Goal: Task Accomplishment & Management: Complete application form

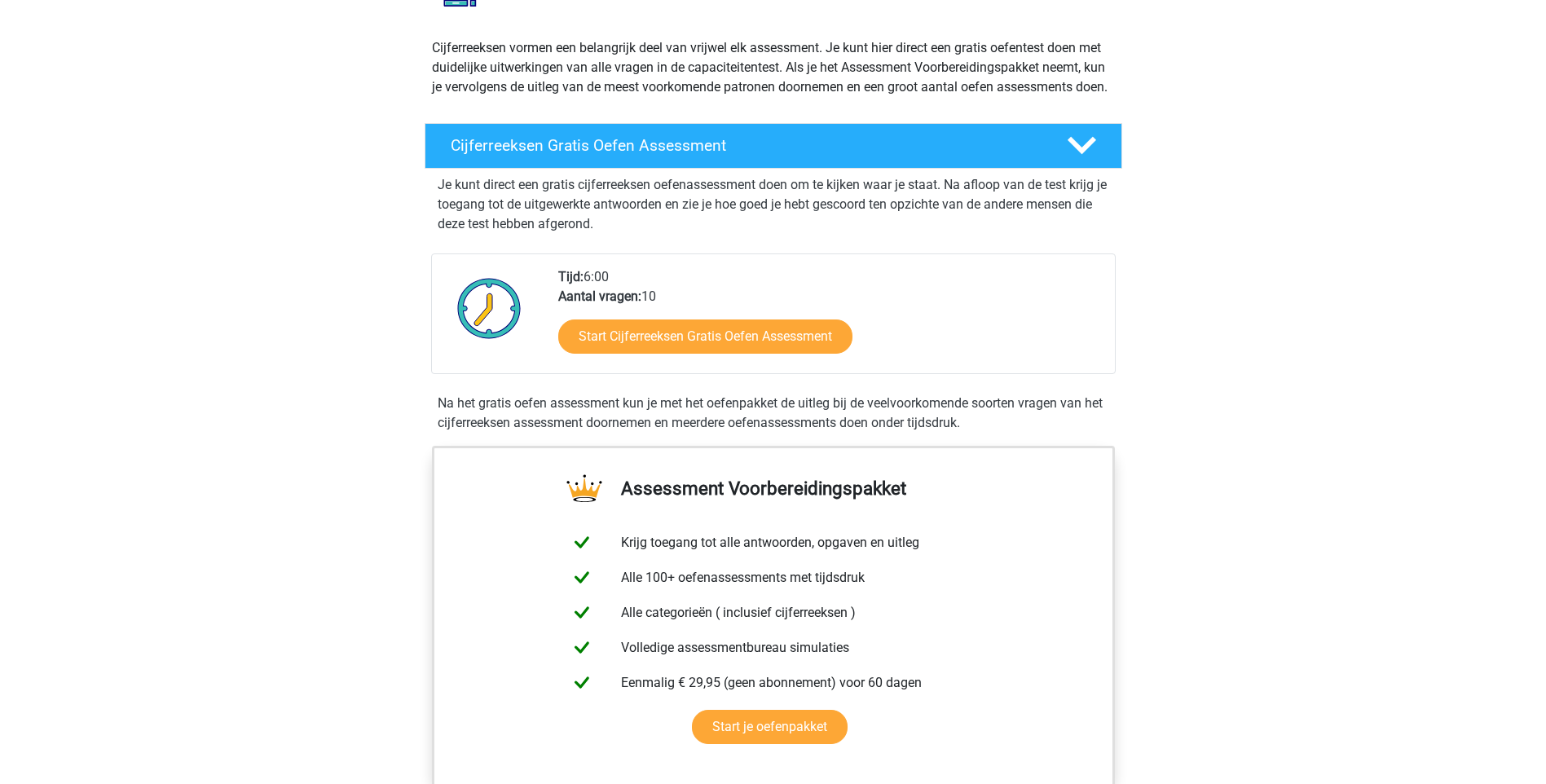
scroll to position [160, 0]
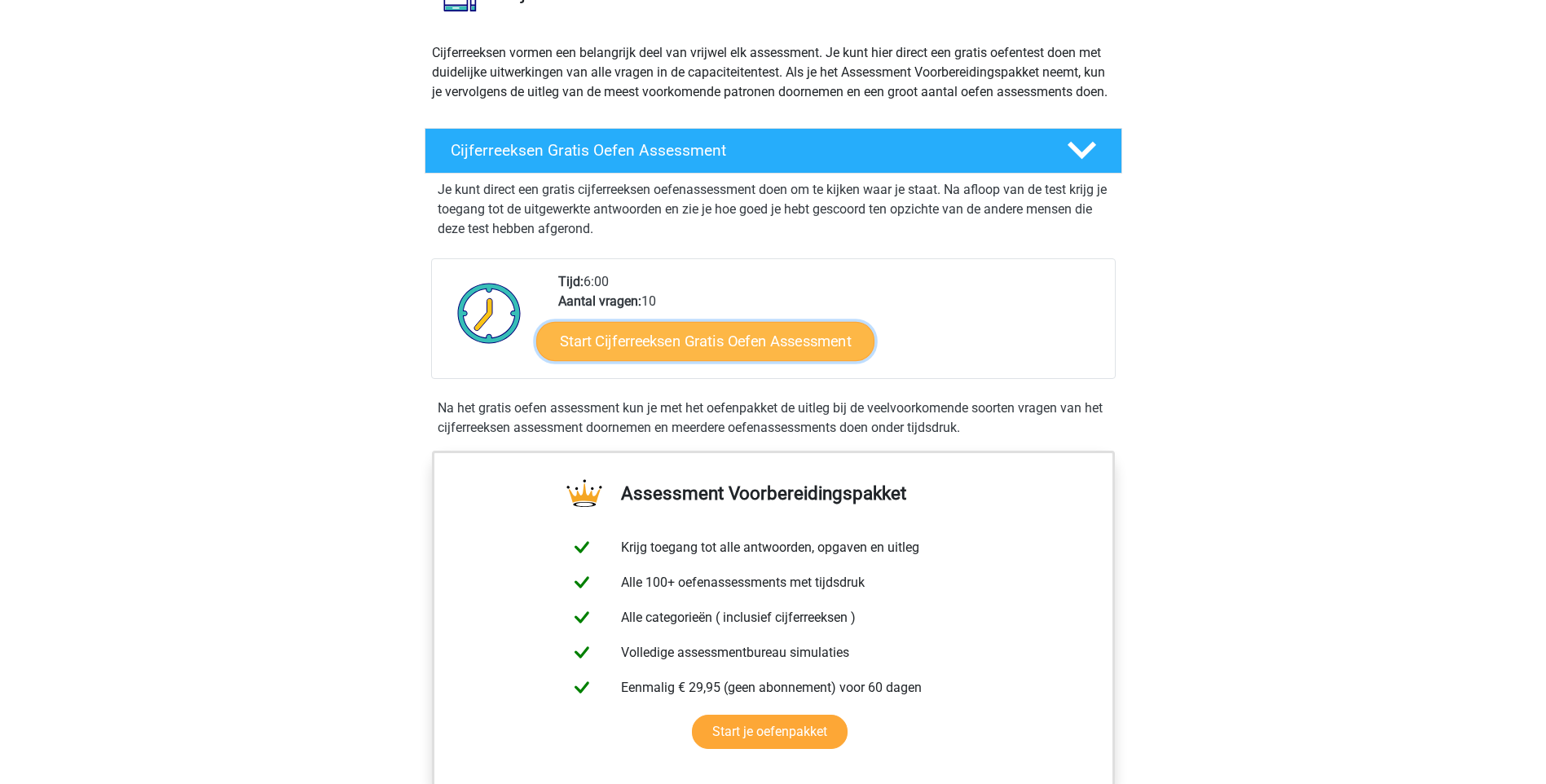
click at [817, 360] on link "Start Cijferreeksen Gratis Oefen Assessment" at bounding box center [706, 341] width 339 height 40
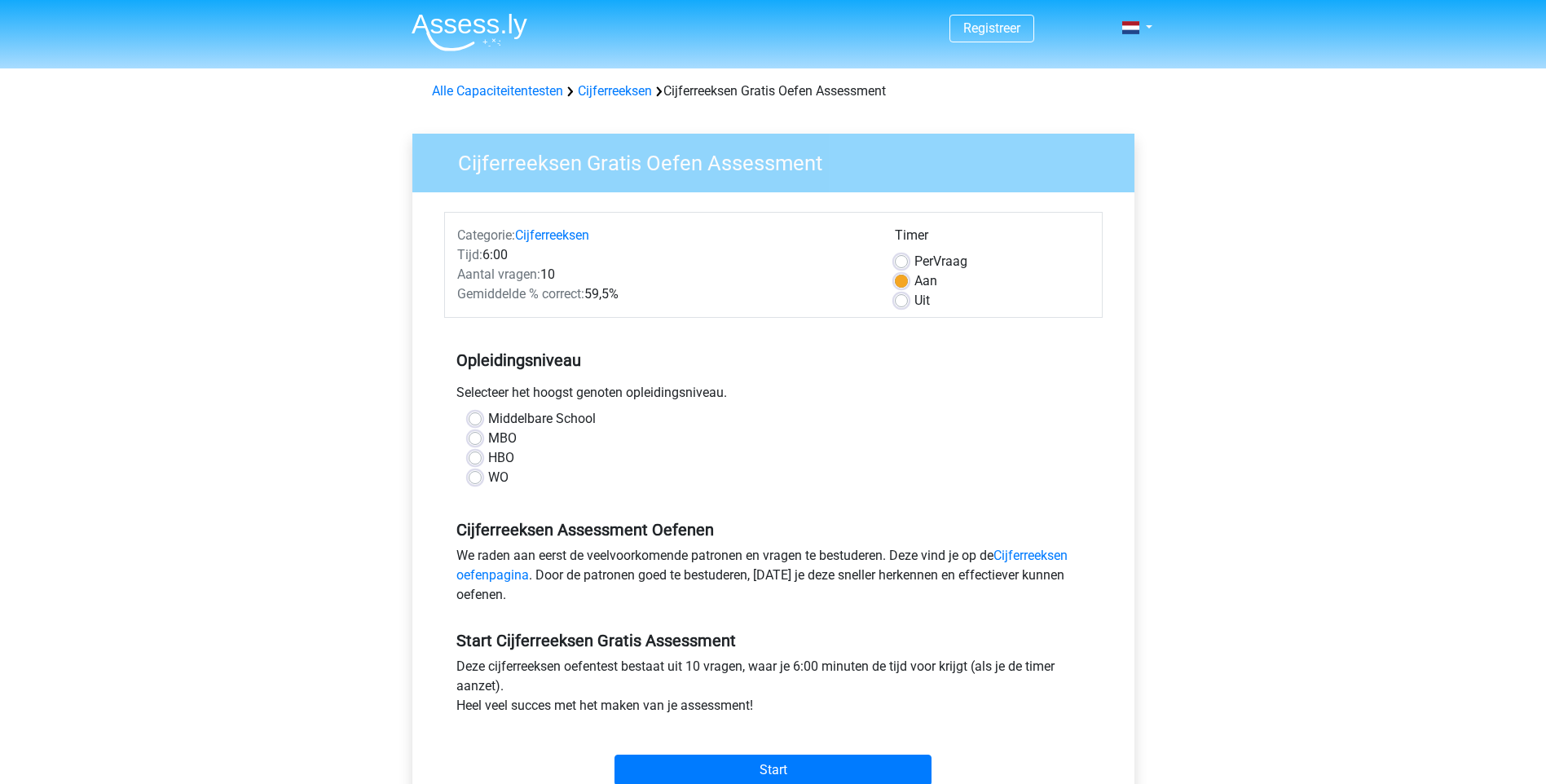
click at [483, 459] on div "HBO" at bounding box center [773, 458] width 610 height 20
click at [488, 461] on label "HBO" at bounding box center [501, 458] width 26 height 20
click at [475, 461] on input "HBO" at bounding box center [474, 456] width 13 height 16
radio input "true"
click at [779, 766] on input "Start" at bounding box center [773, 769] width 317 height 31
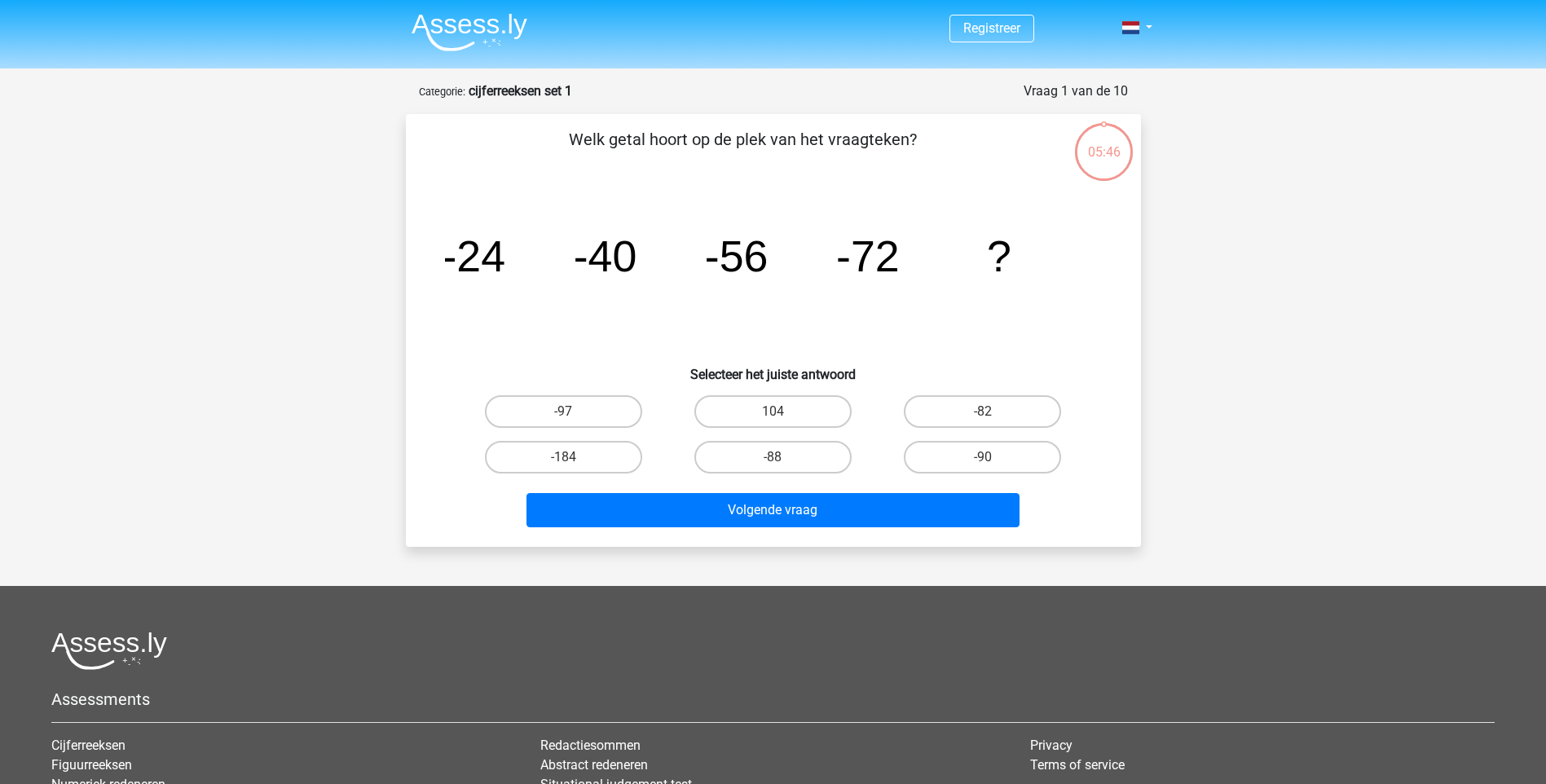
click at [774, 459] on input "-88" at bounding box center [777, 462] width 11 height 11
radio input "true"
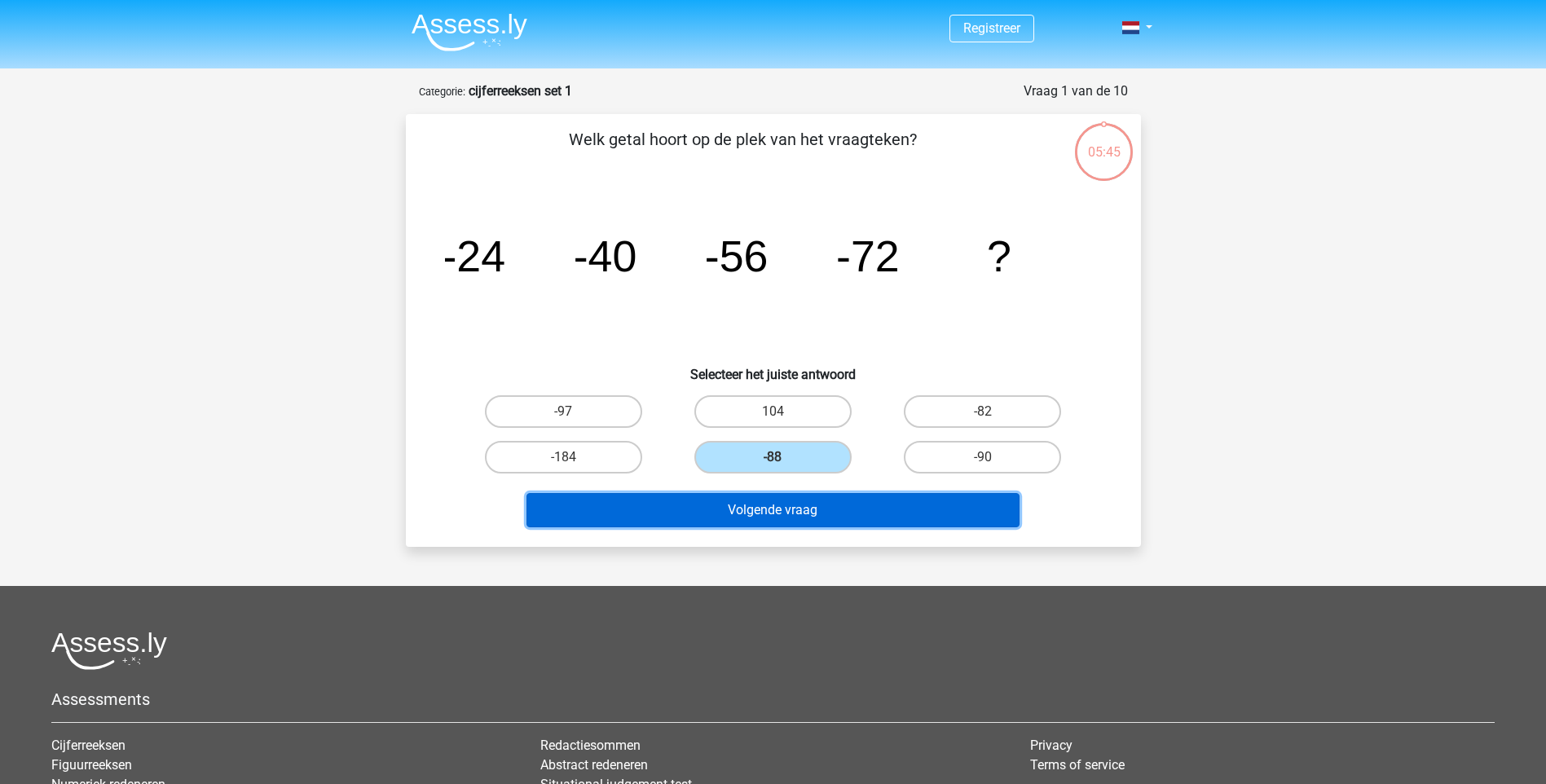
click at [785, 509] on button "Volgende vraag" at bounding box center [773, 510] width 493 height 35
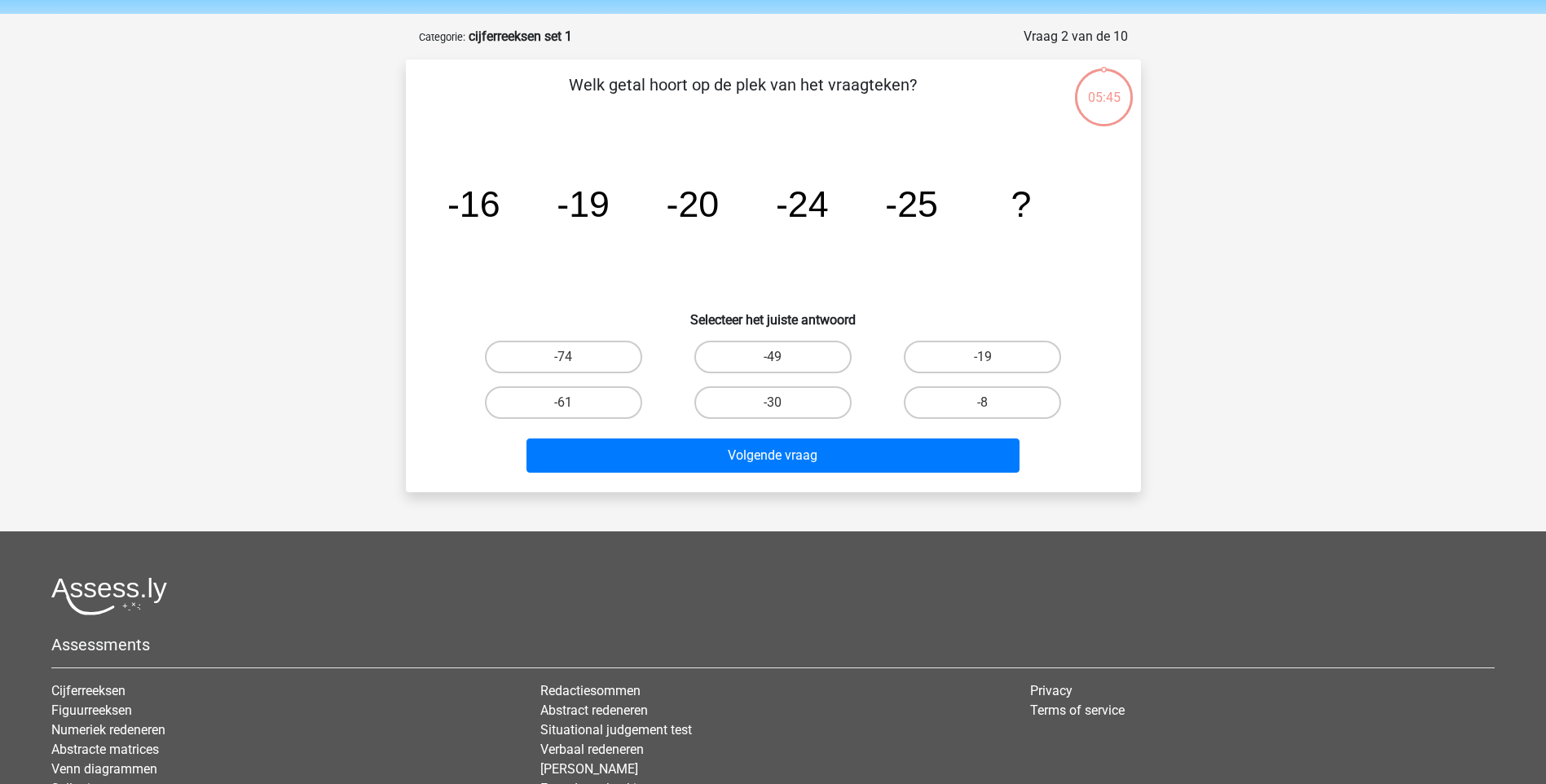
scroll to position [81, 0]
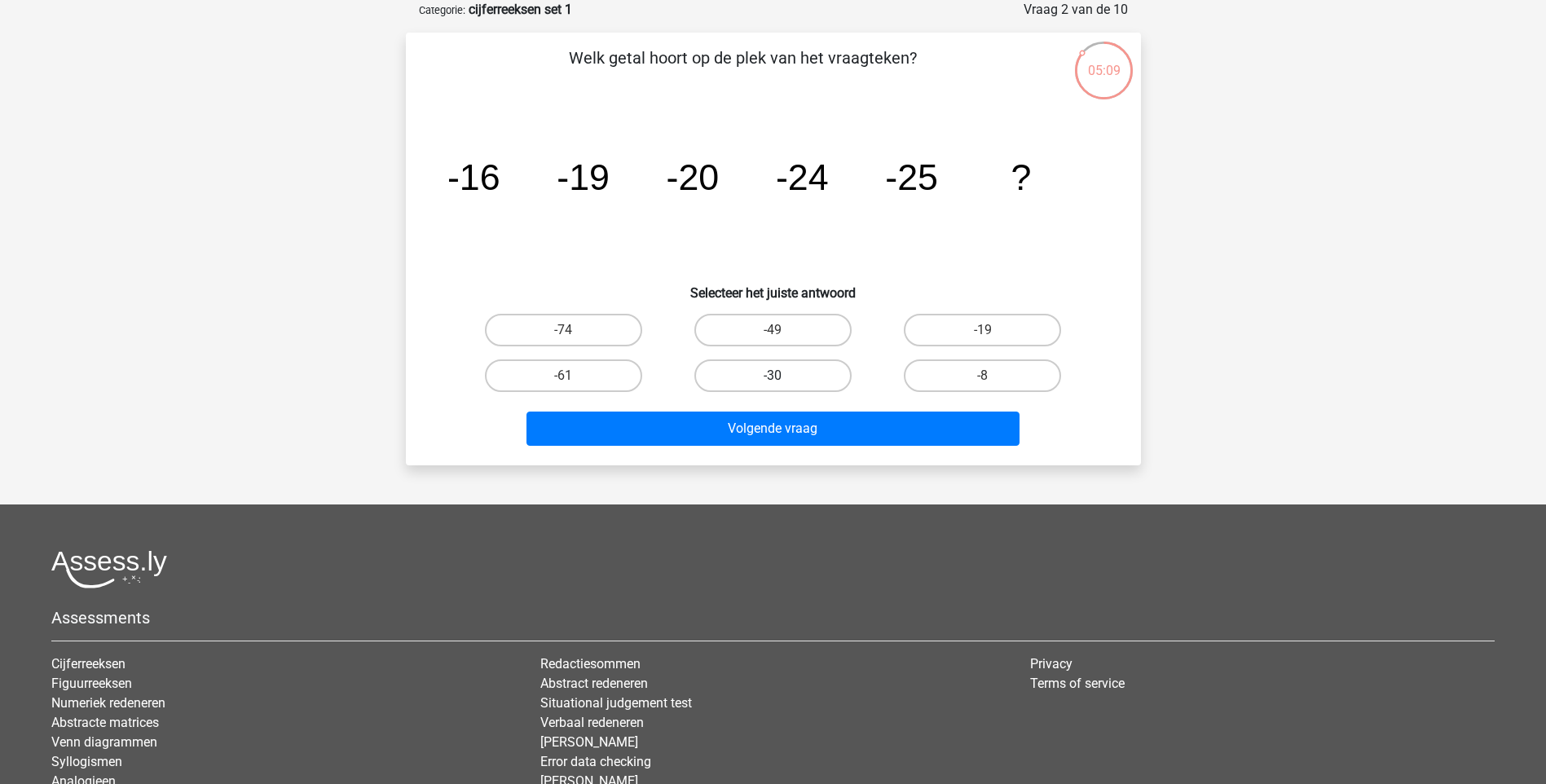
click at [804, 378] on label "-30" at bounding box center [773, 375] width 157 height 33
click at [783, 378] on input "-30" at bounding box center [777, 380] width 11 height 11
radio input "true"
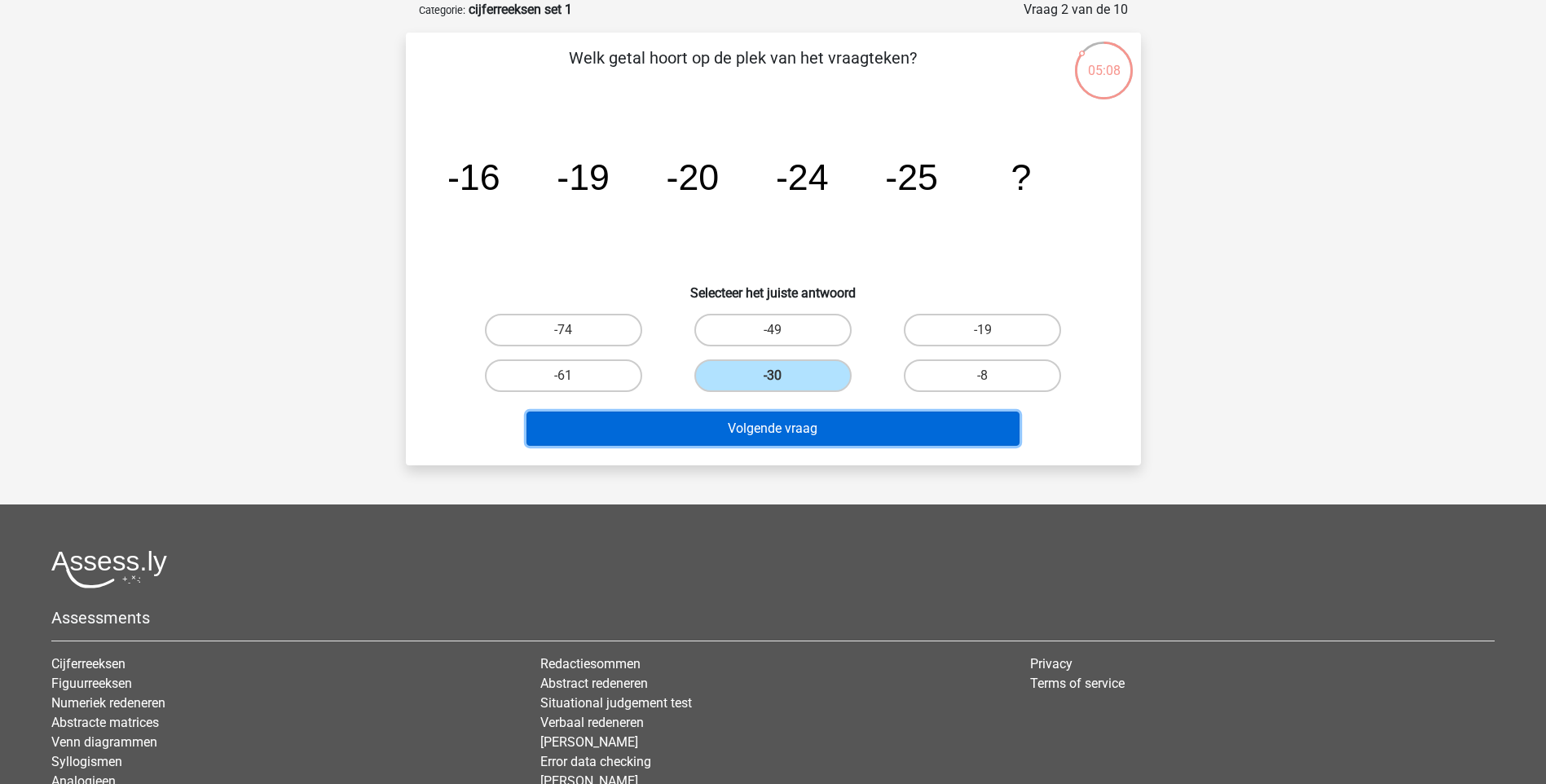
click at [806, 435] on button "Volgende vraag" at bounding box center [773, 429] width 493 height 35
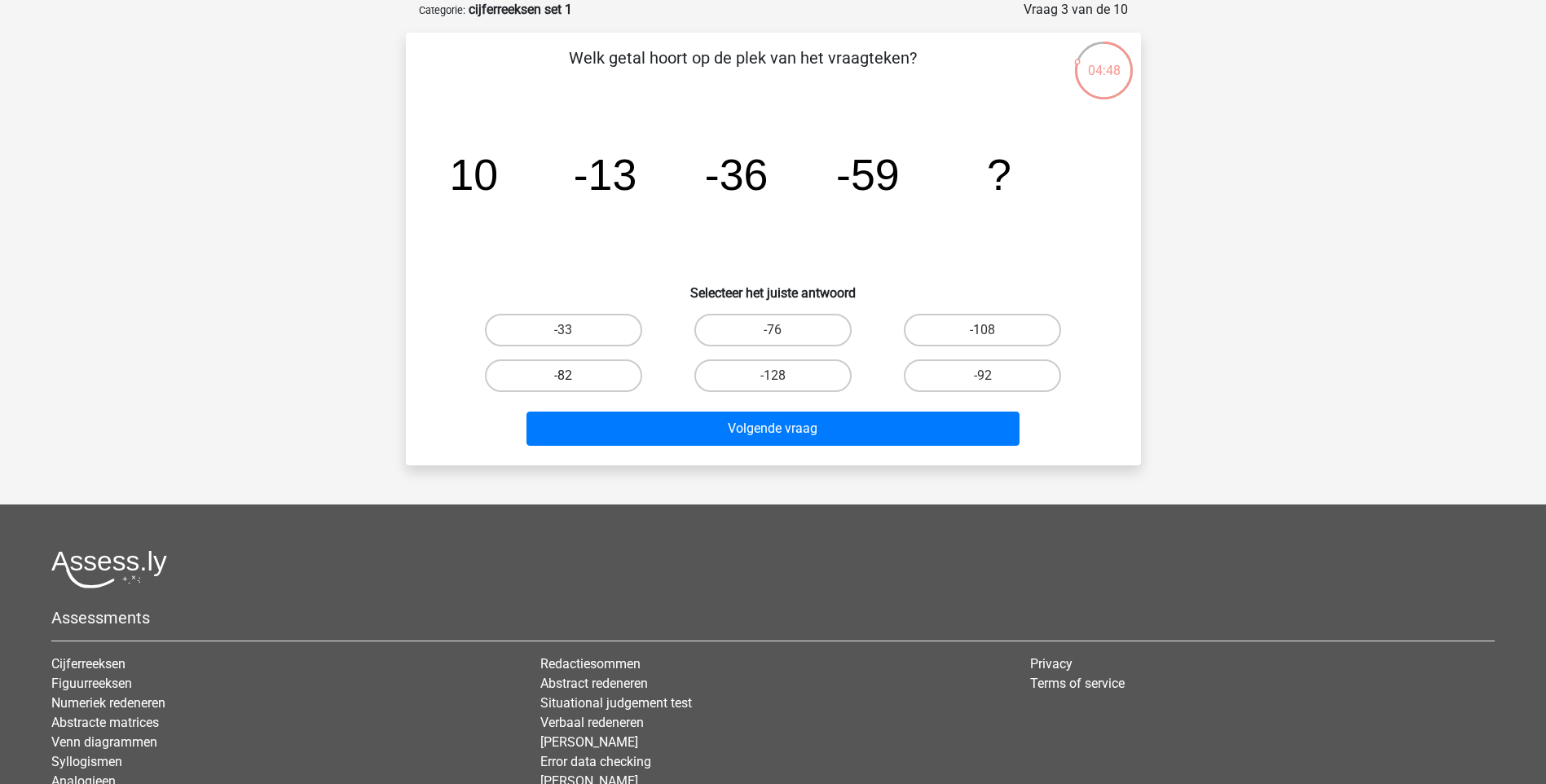
click at [586, 359] on label "-82" at bounding box center [564, 375] width 157 height 33
click at [573, 375] on input "-82" at bounding box center [568, 380] width 11 height 11
radio input "true"
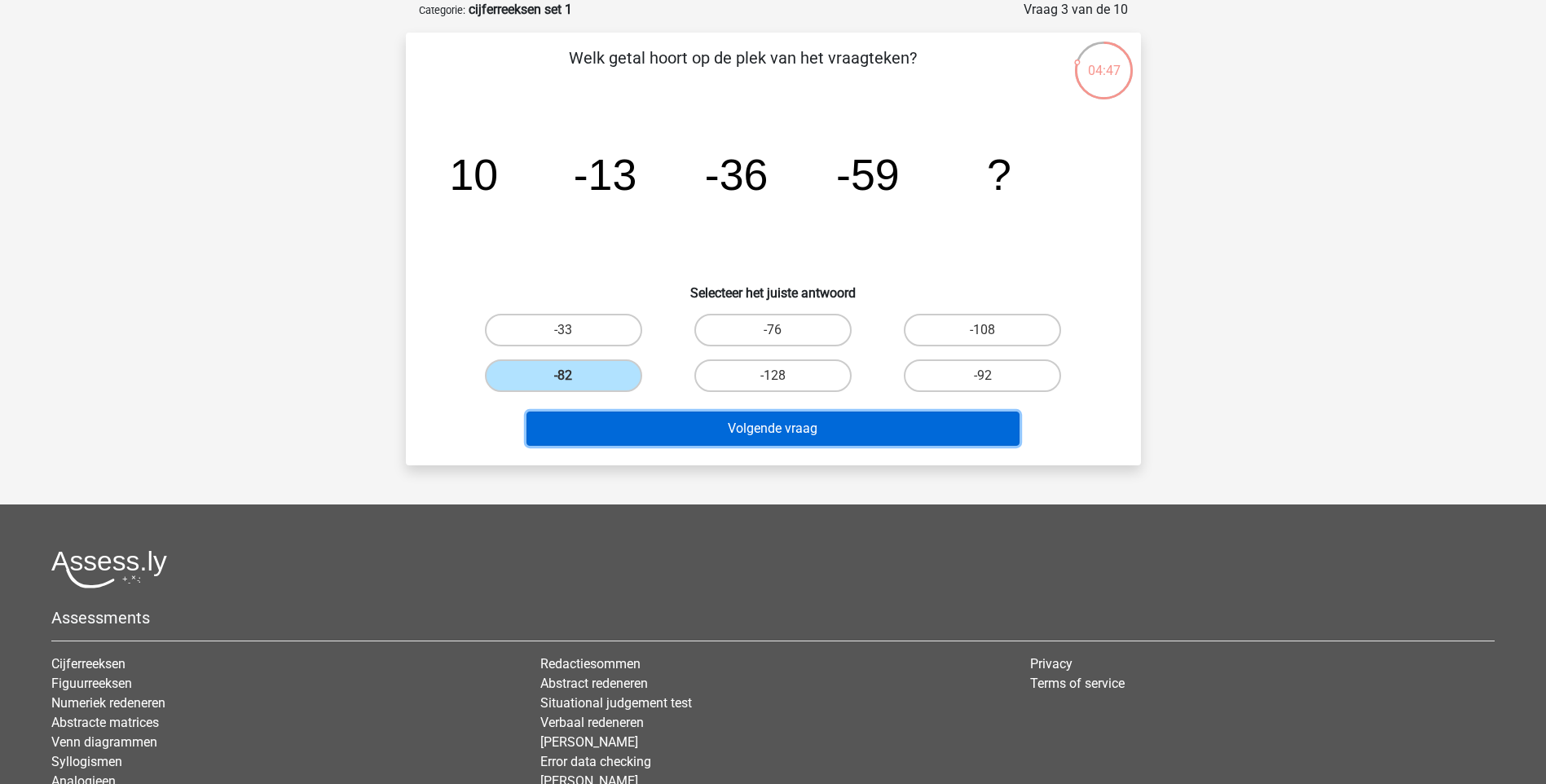
click at [670, 423] on button "Volgende vraag" at bounding box center [773, 429] width 493 height 35
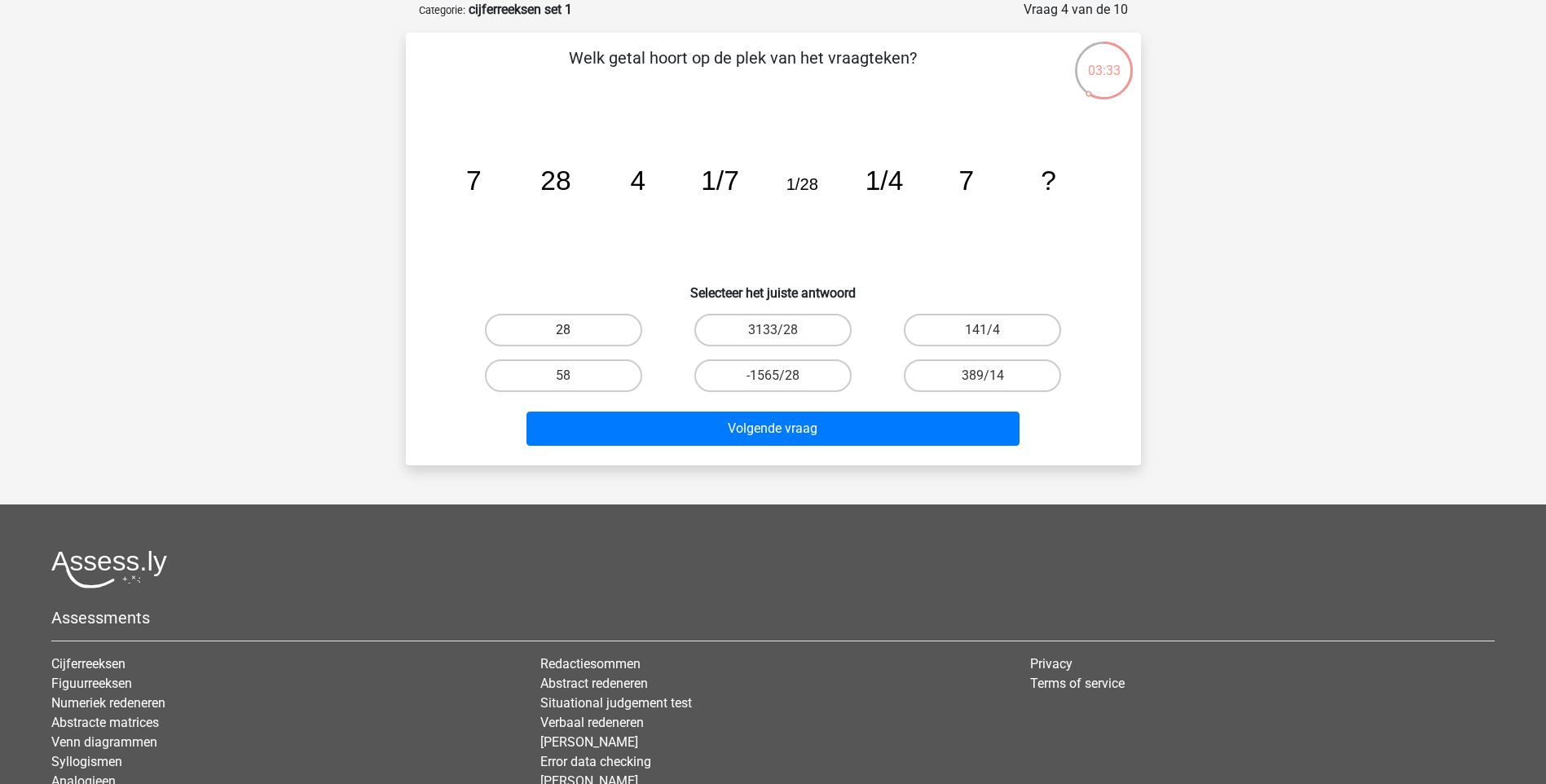
click at [601, 330] on label "28" at bounding box center [564, 330] width 157 height 33
click at [573, 330] on input "28" at bounding box center [568, 335] width 11 height 11
radio input "true"
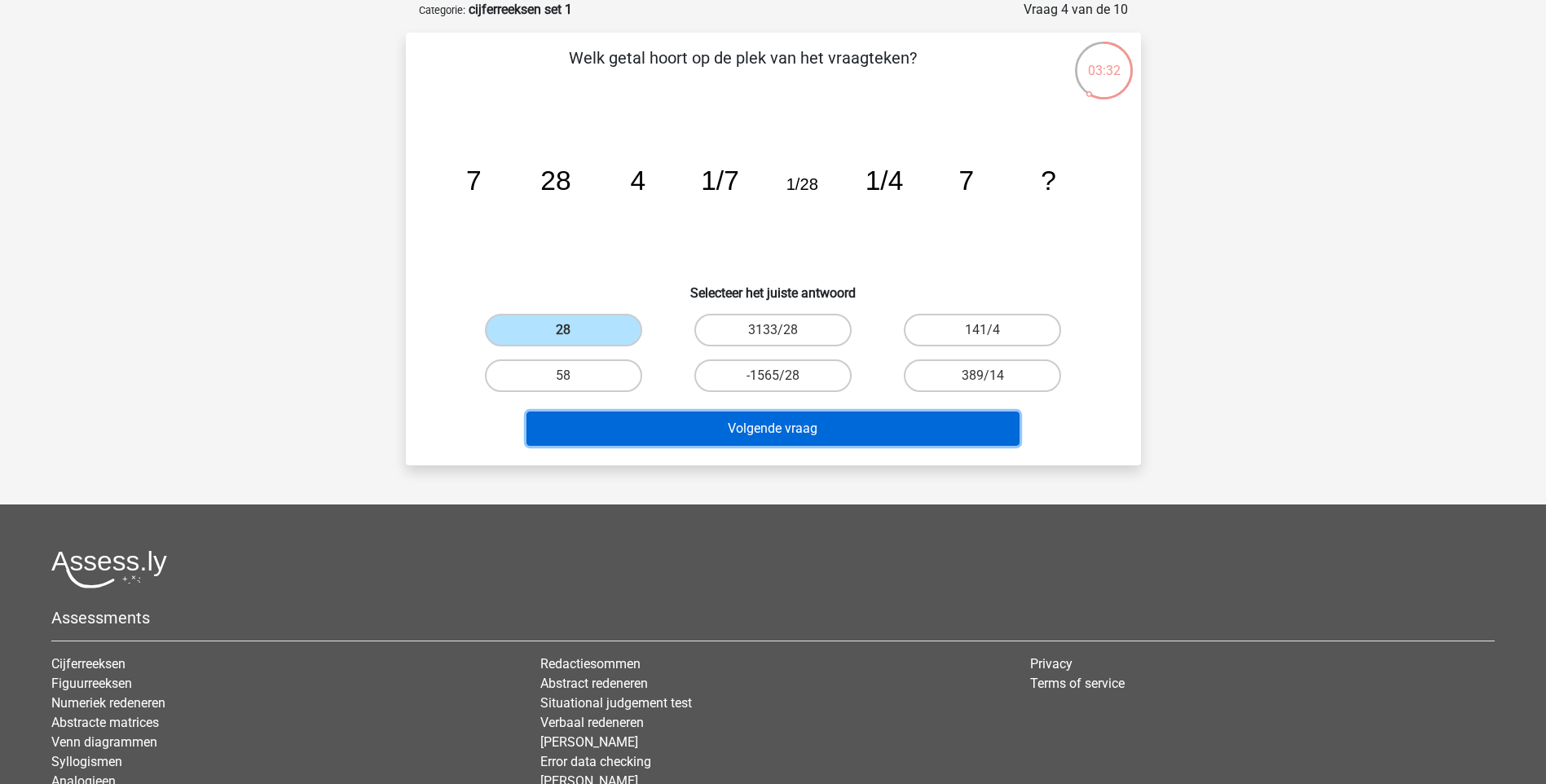
click at [763, 435] on button "Volgende vraag" at bounding box center [773, 429] width 493 height 35
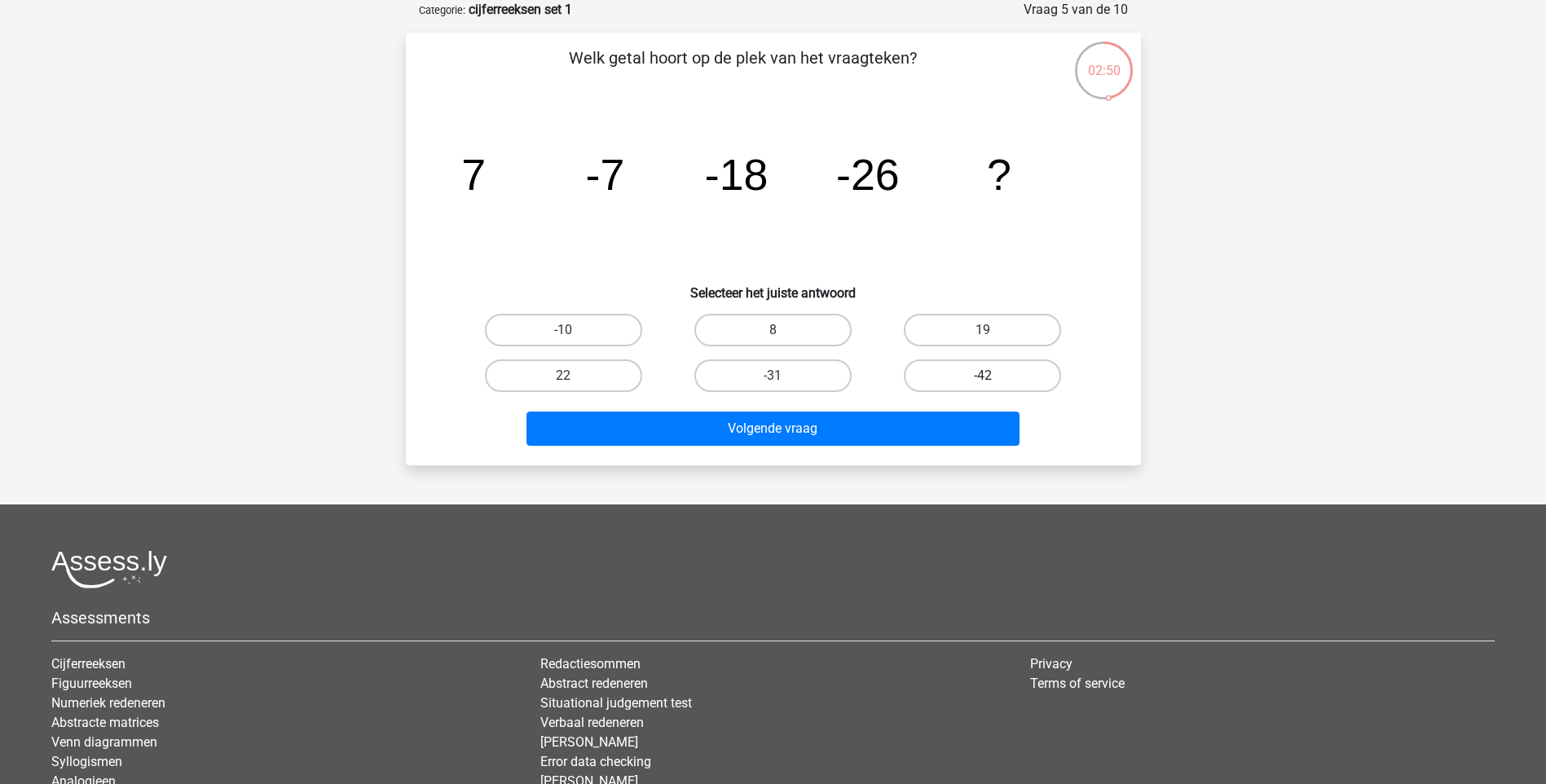
click at [952, 368] on label "-42" at bounding box center [982, 375] width 157 height 33
click at [983, 375] on input "-42" at bounding box center [988, 380] width 11 height 11
radio input "true"
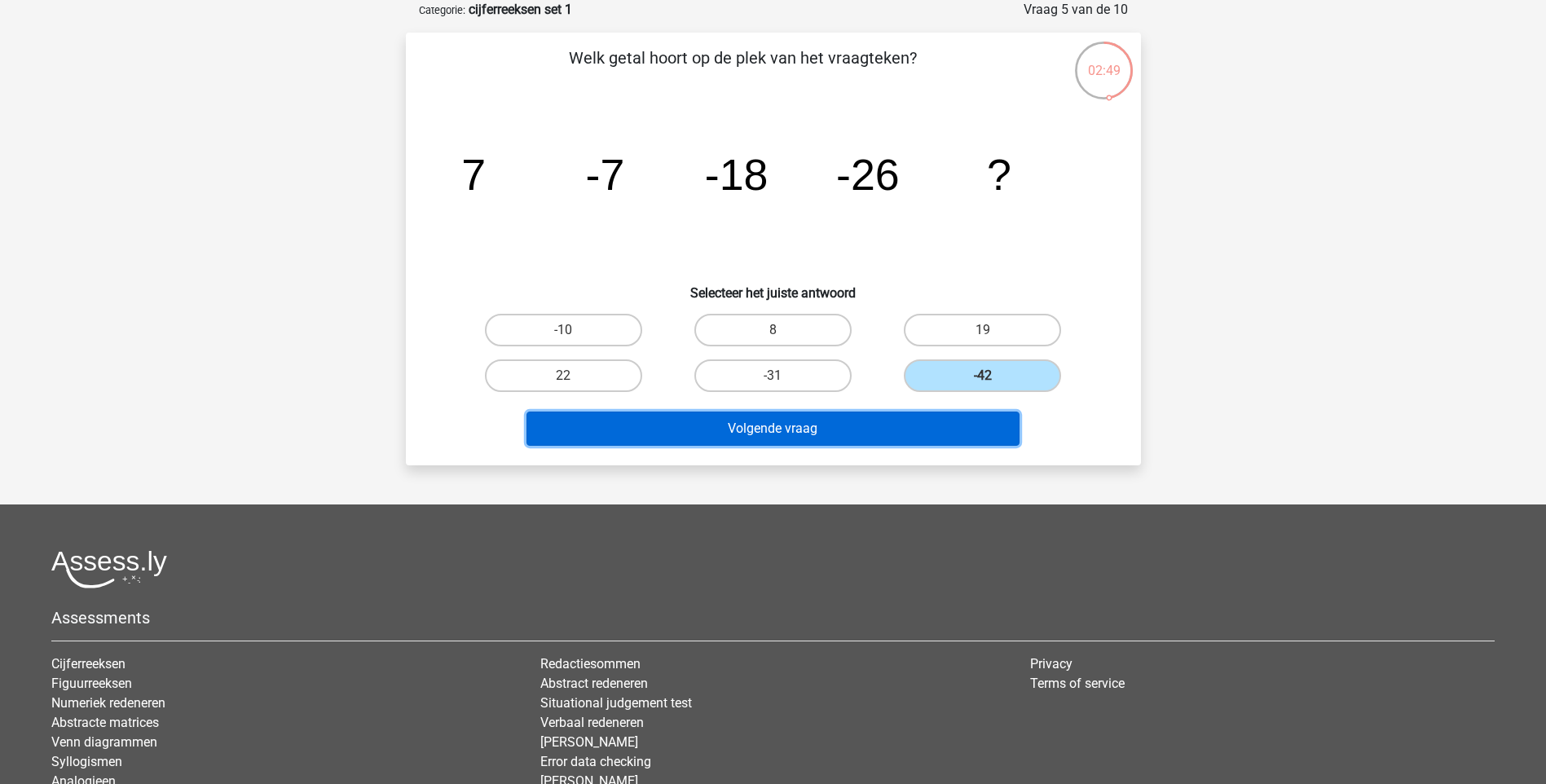
click at [855, 433] on button "Volgende vraag" at bounding box center [773, 429] width 493 height 35
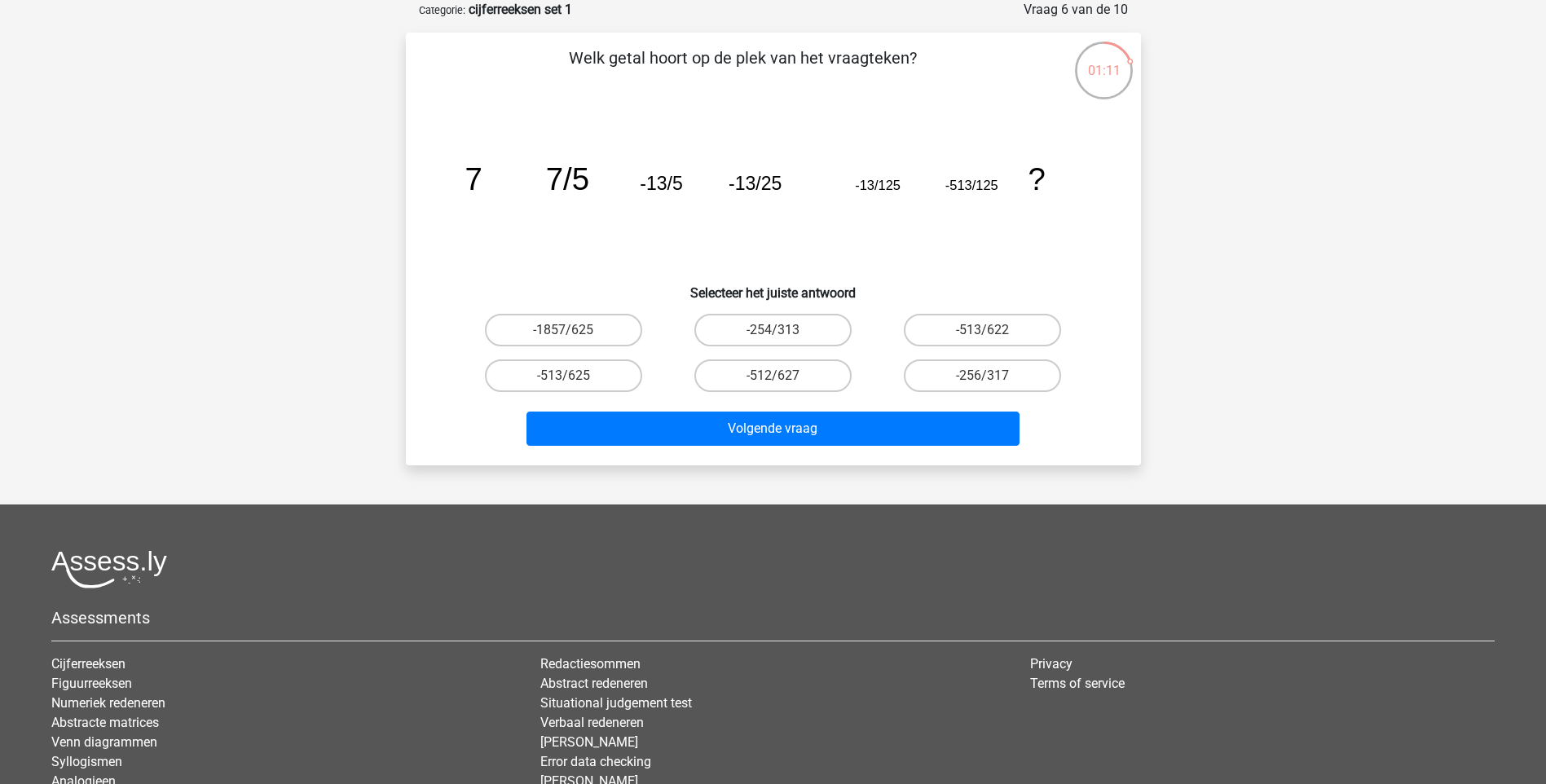
click at [971, 357] on div "-256/317" at bounding box center [983, 375] width 210 height 46
click at [615, 380] on label "-513/625" at bounding box center [564, 375] width 157 height 33
click at [573, 380] on input "-513/625" at bounding box center [568, 380] width 11 height 11
radio input "true"
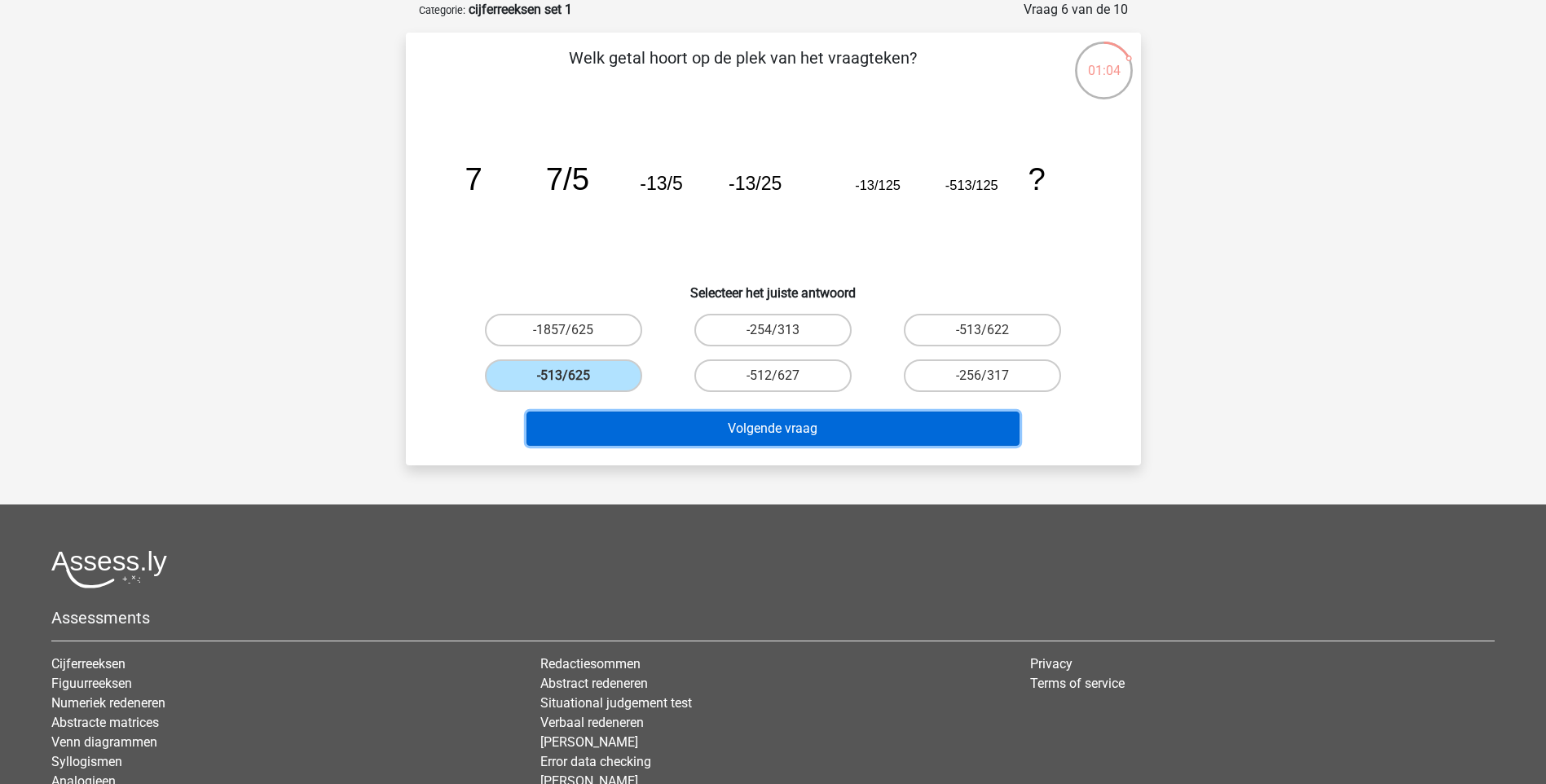
click at [696, 418] on button "Volgende vraag" at bounding box center [773, 429] width 493 height 35
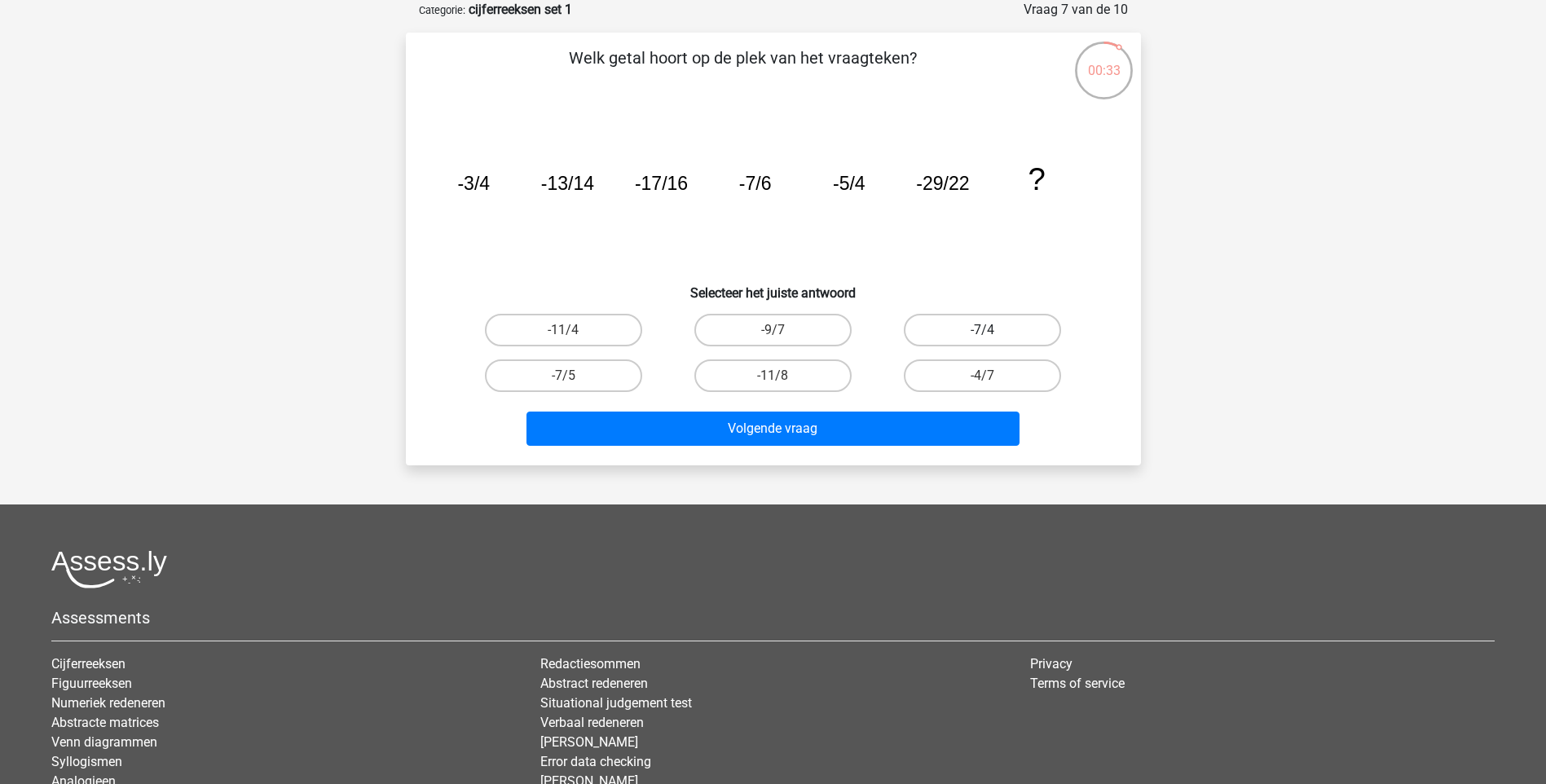
click at [970, 334] on label "-7/4" at bounding box center [982, 330] width 157 height 33
click at [983, 334] on input "-7/4" at bounding box center [988, 335] width 11 height 11
radio input "true"
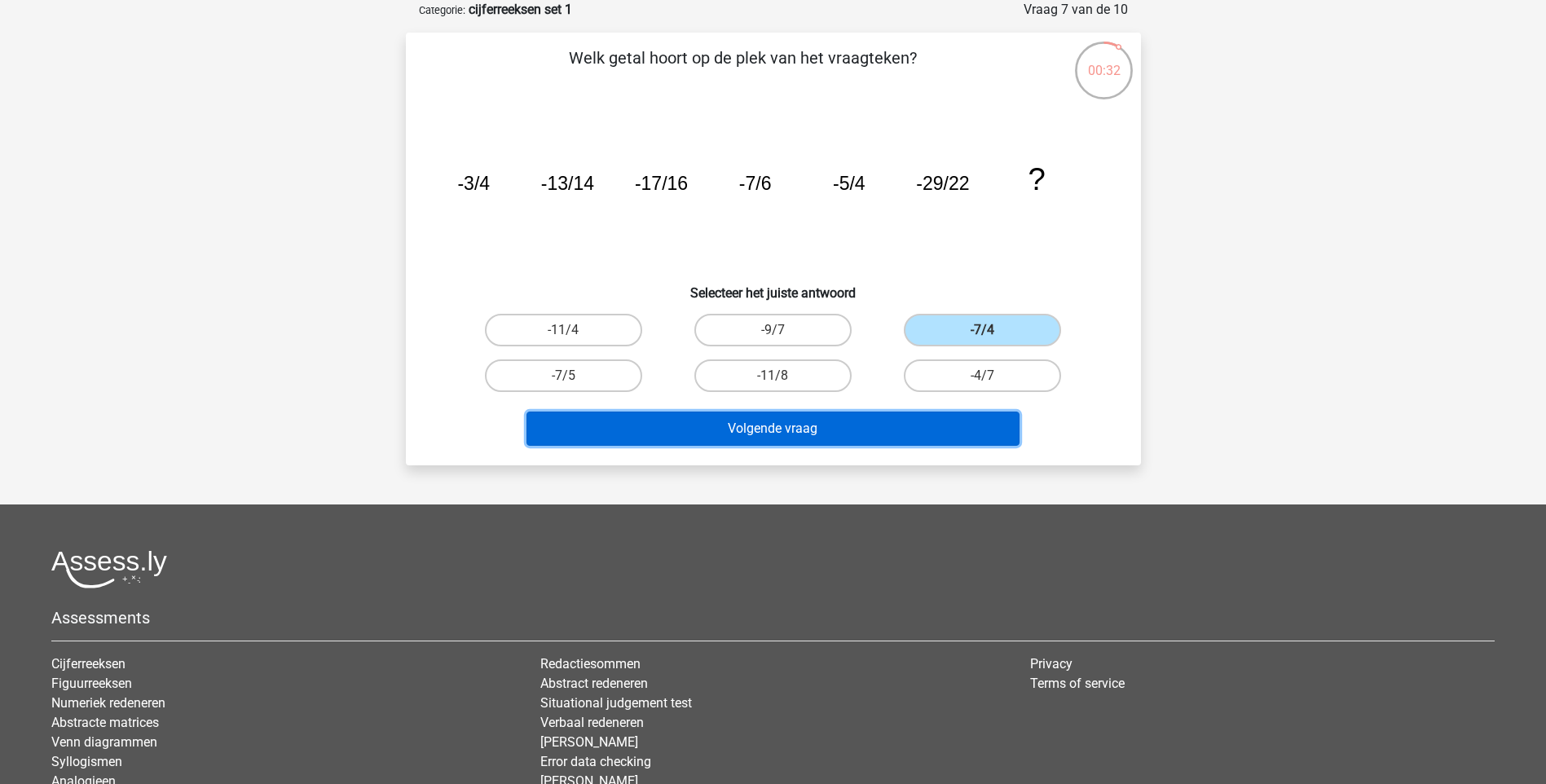
click at [934, 429] on button "Volgende vraag" at bounding box center [773, 429] width 493 height 35
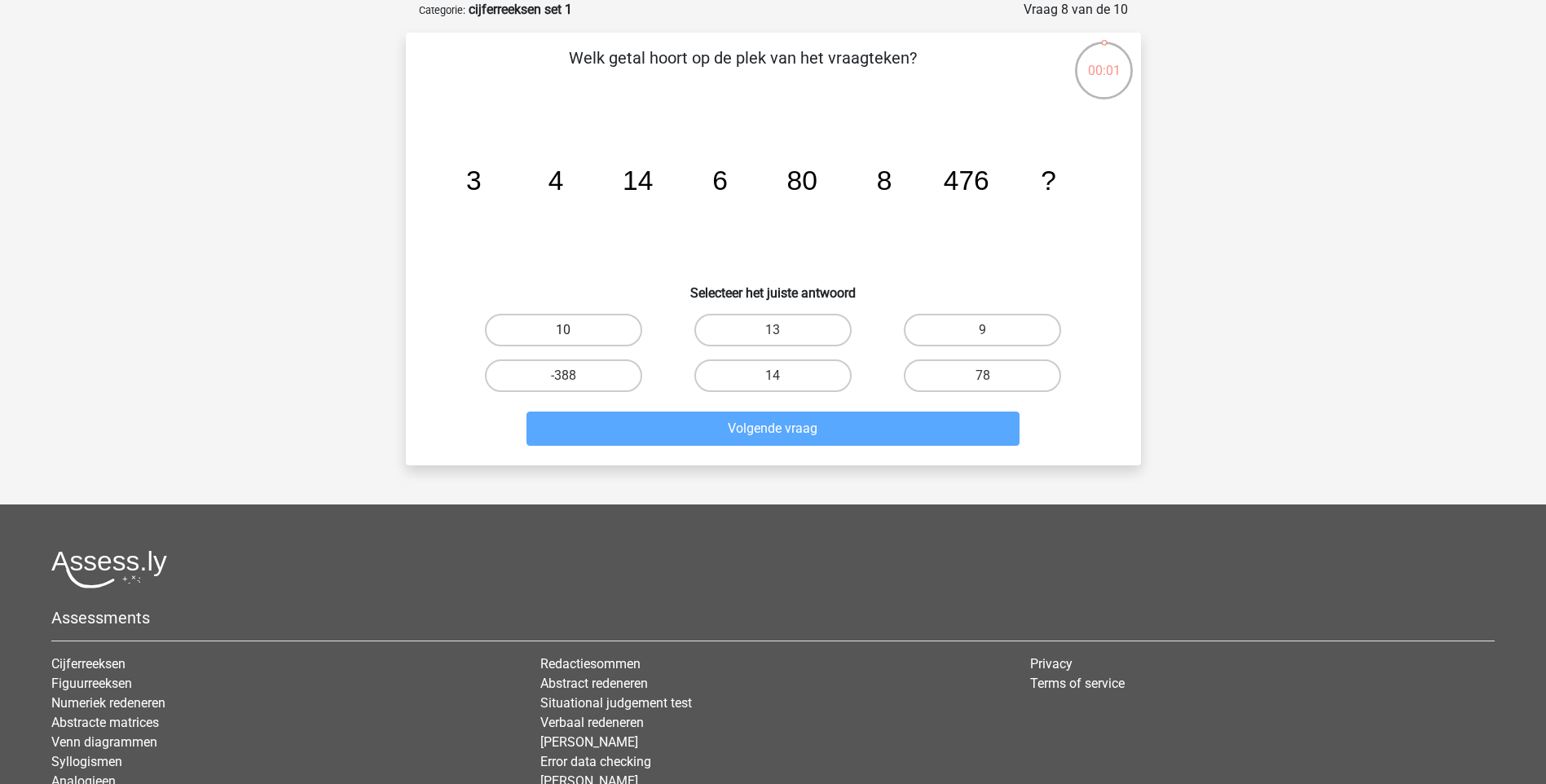
click at [595, 337] on label "10" at bounding box center [564, 330] width 157 height 33
click at [573, 337] on input "10" at bounding box center [568, 335] width 11 height 11
radio input "true"
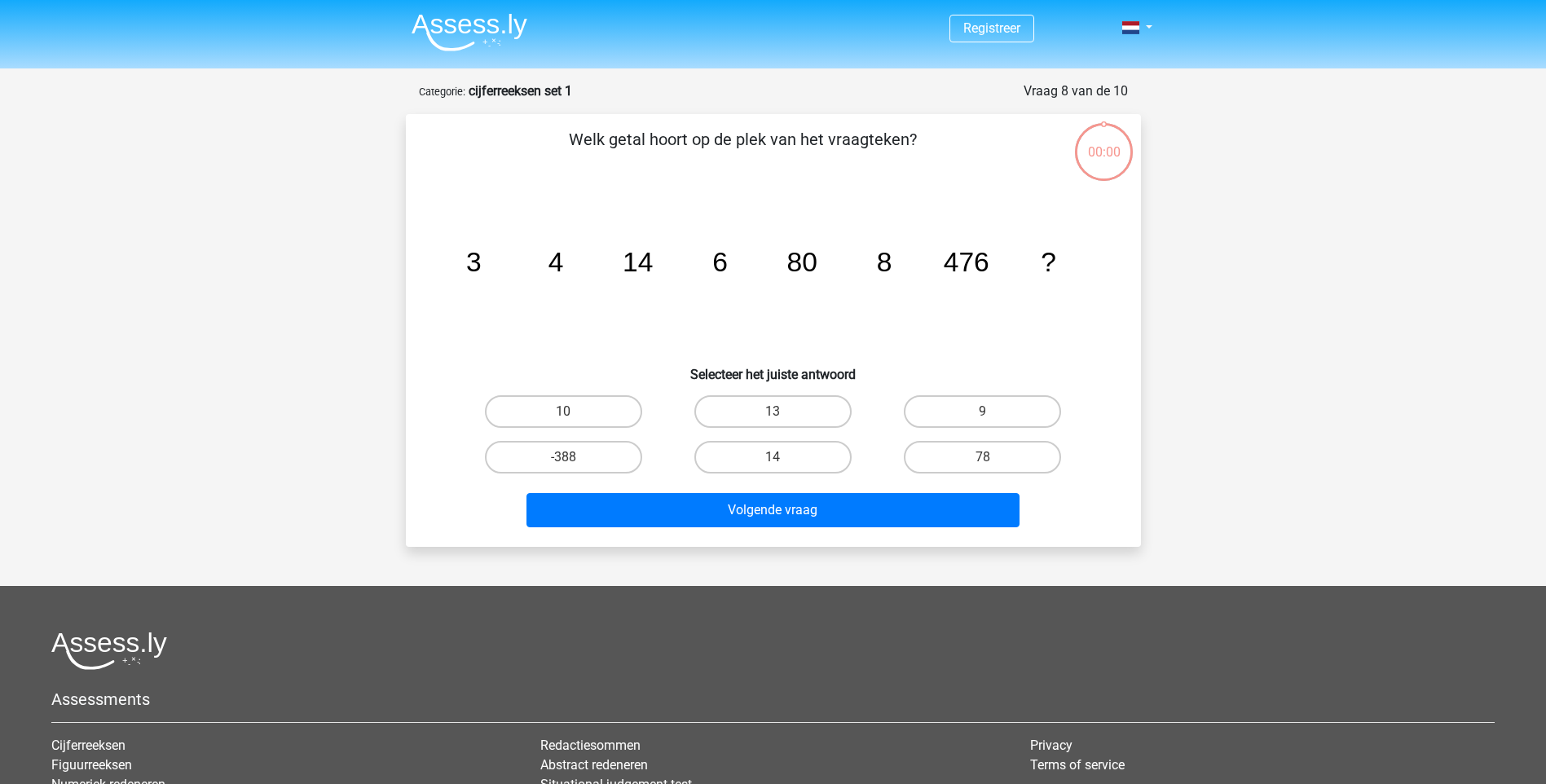
scroll to position [81, 0]
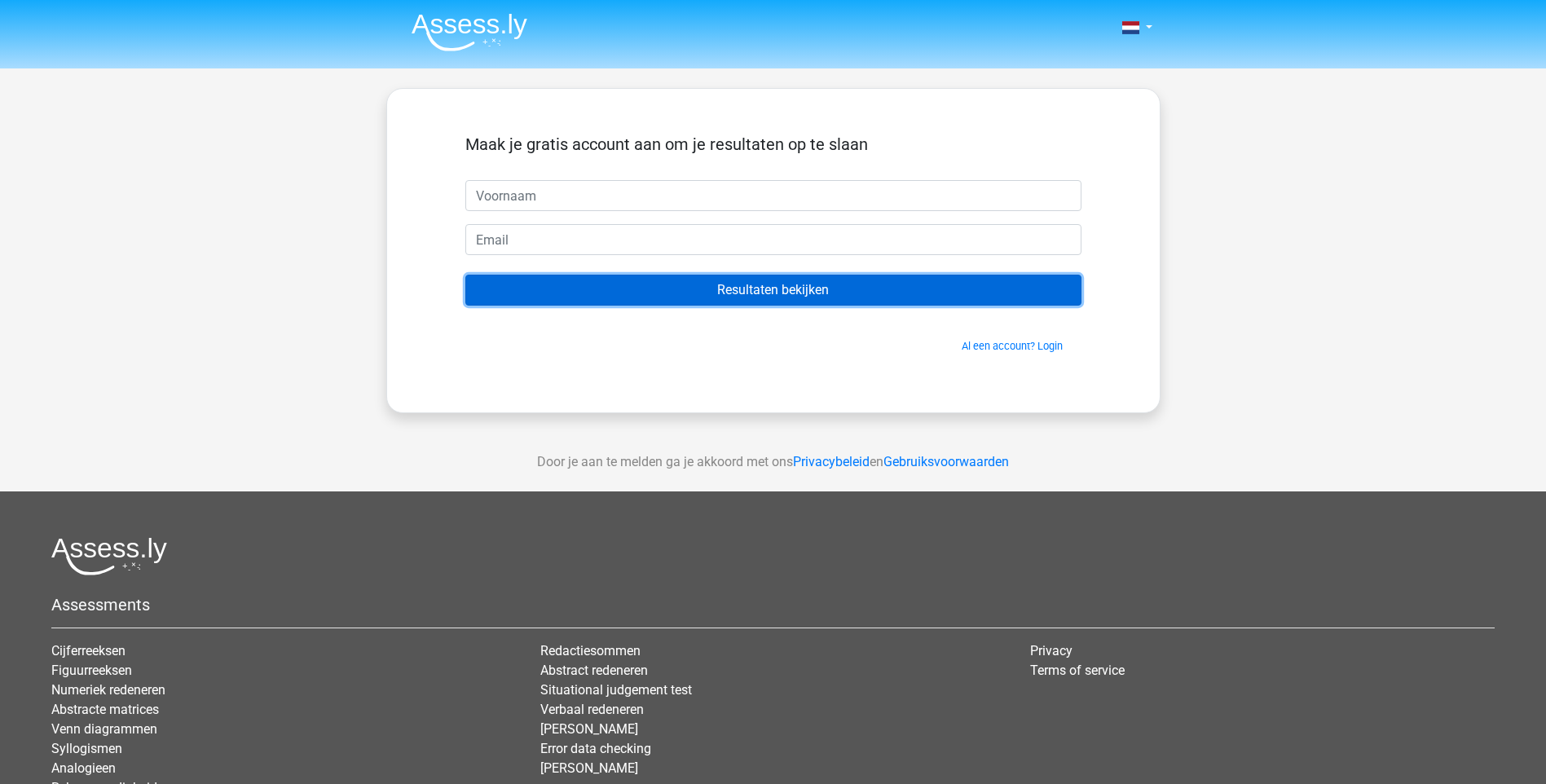
click at [787, 294] on input "Resultaten bekijken" at bounding box center [773, 289] width 616 height 31
